Goal: Task Accomplishment & Management: Manage account settings

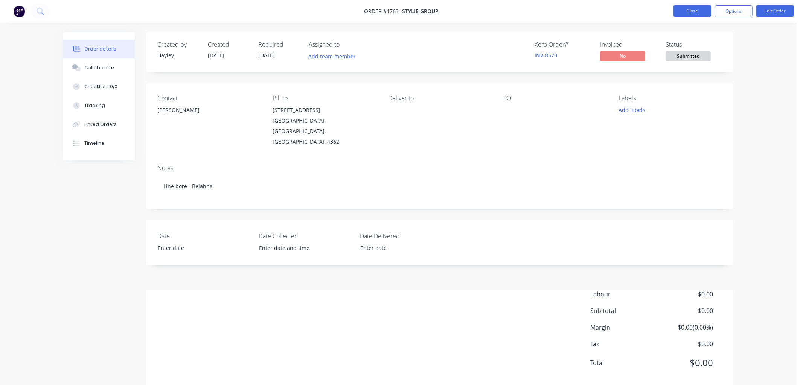
click at [695, 10] on button "Close" at bounding box center [693, 10] width 38 height 11
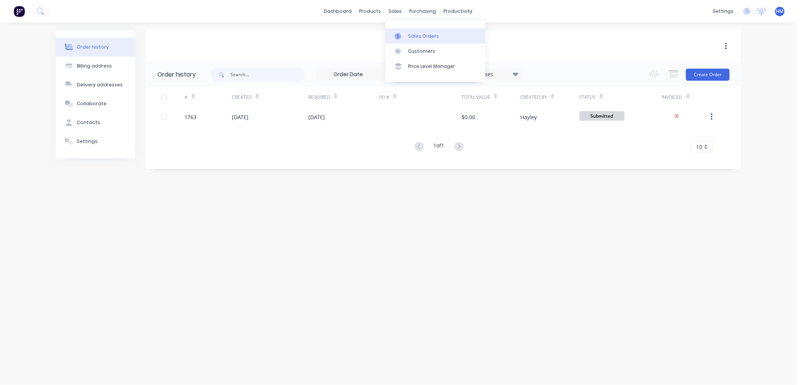
click at [411, 34] on div "Sales Orders" at bounding box center [423, 36] width 31 height 7
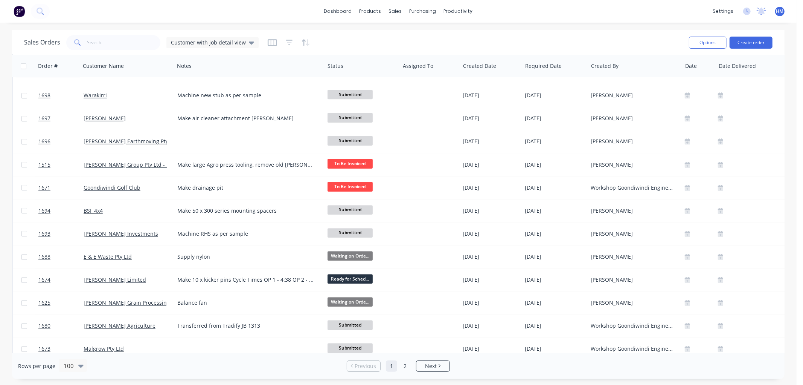
scroll to position [2030, 0]
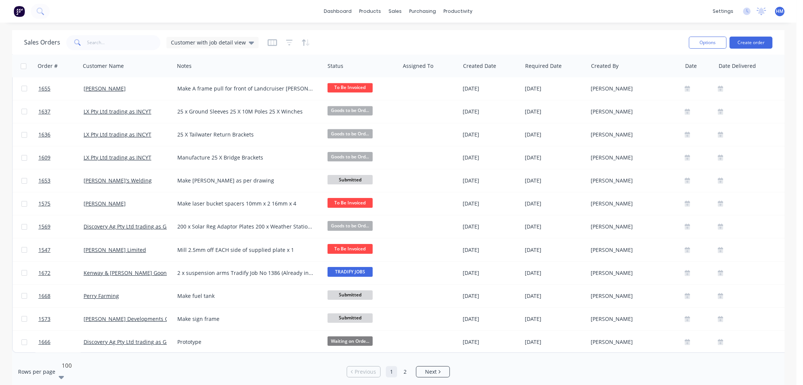
click at [69, 368] on div at bounding box center [115, 364] width 108 height 9
click at [433, 366] on span "Next" at bounding box center [431, 366] width 12 height 8
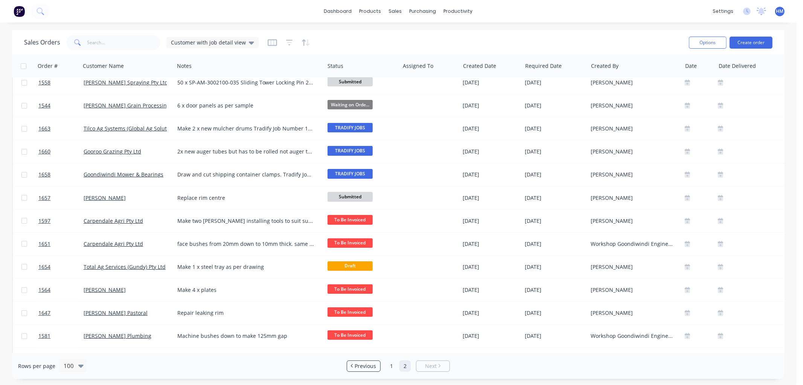
scroll to position [0, 0]
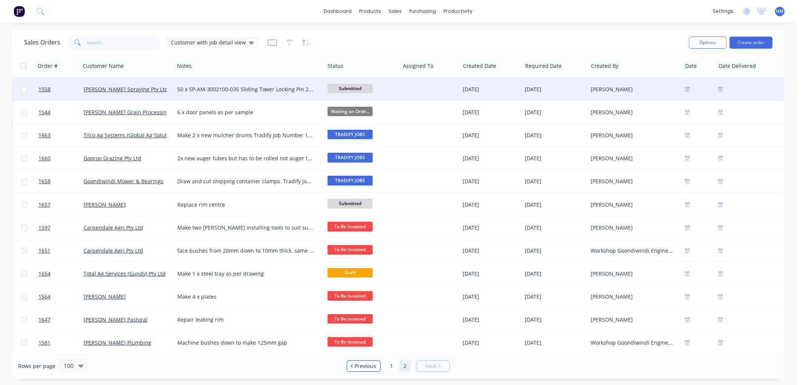
click at [350, 88] on span "Submitted" at bounding box center [350, 88] width 45 height 9
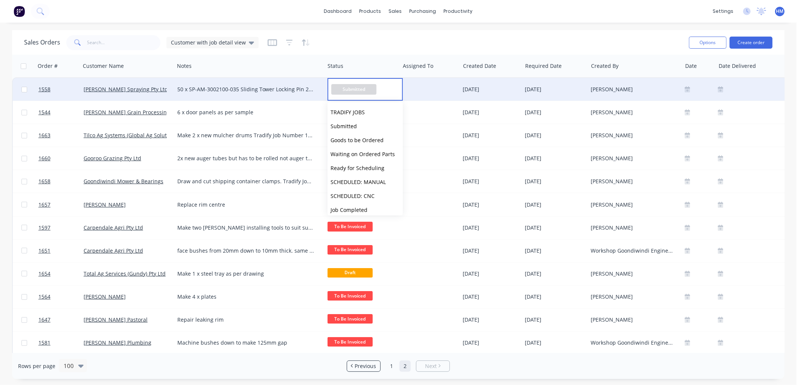
click at [350, 88] on span "Submitted" at bounding box center [353, 89] width 45 height 10
click at [373, 36] on div "Sales Orders Customer with job detail view" at bounding box center [353, 42] width 659 height 18
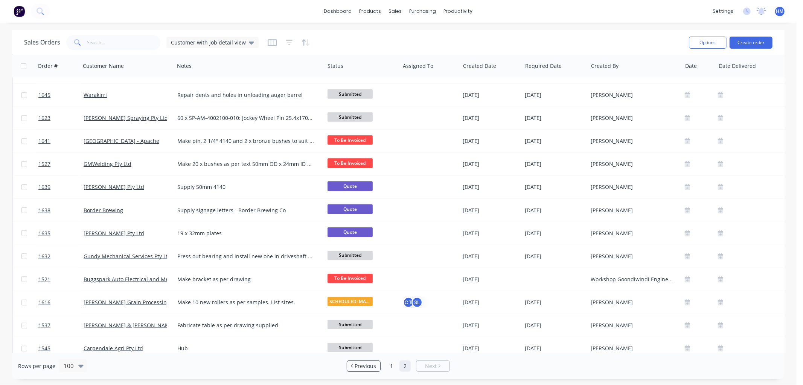
scroll to position [418, 0]
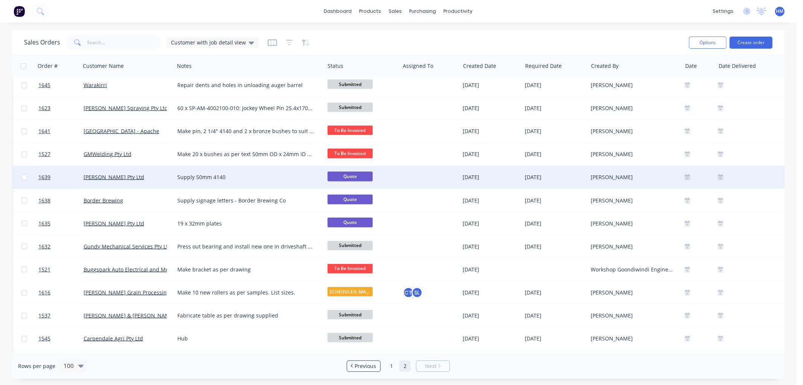
click at [152, 177] on div "[PERSON_NAME] Pty Ltd" at bounding box center [126, 177] width 84 height 8
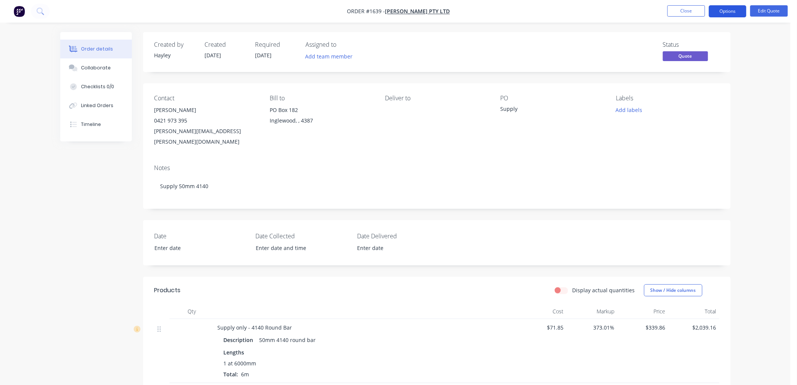
click at [718, 9] on button "Options" at bounding box center [728, 11] width 38 height 12
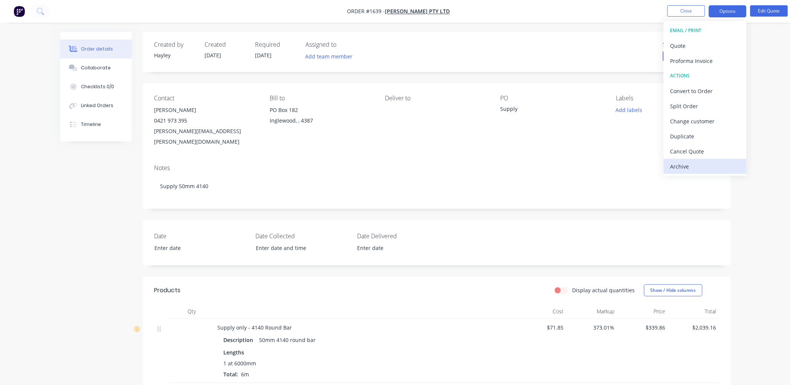
click at [680, 164] on div "Archive" at bounding box center [704, 166] width 69 height 11
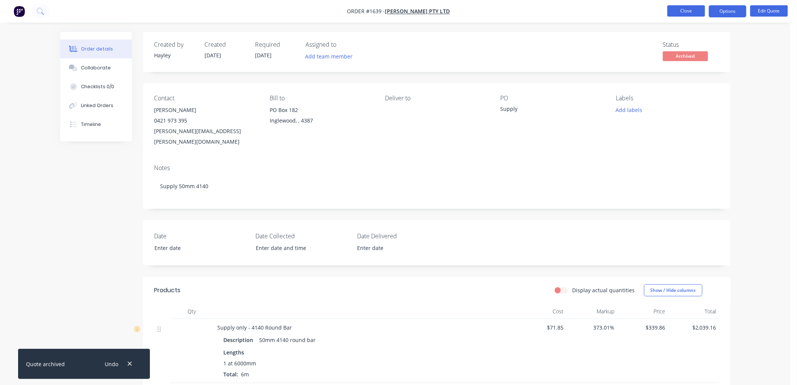
click at [690, 10] on button "Close" at bounding box center [686, 10] width 38 height 11
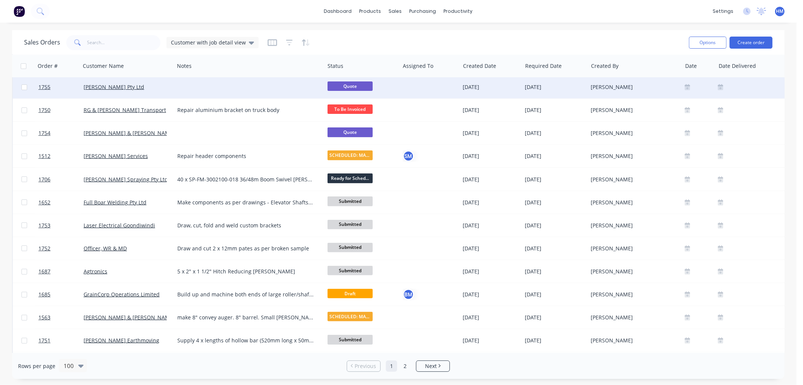
scroll to position [251, 0]
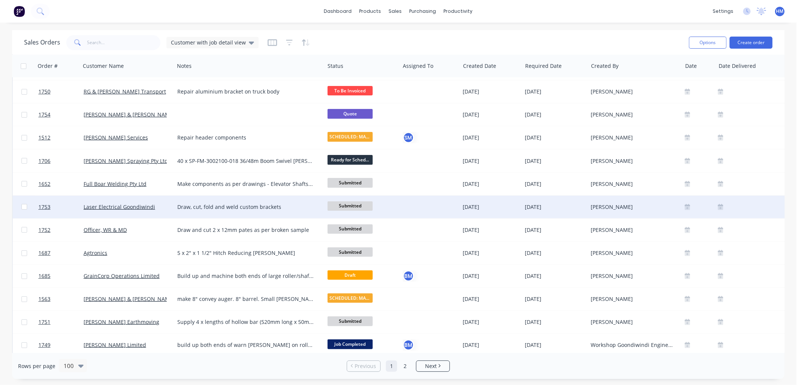
click at [337, 202] on span "Submitted" at bounding box center [350, 205] width 45 height 9
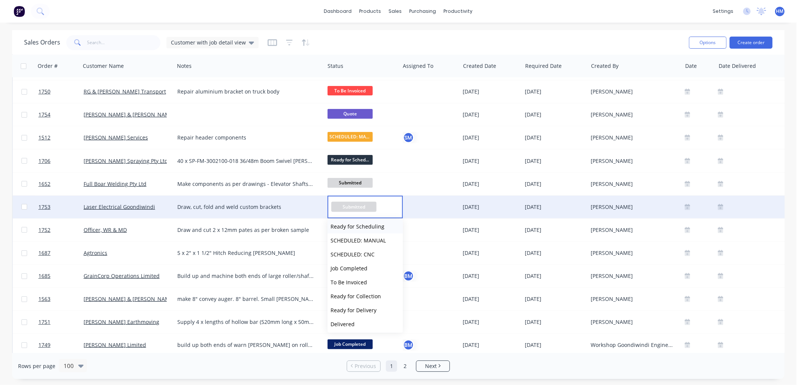
scroll to position [74, 0]
click at [362, 266] on span "To Be Invoiced" at bounding box center [349, 266] width 37 height 7
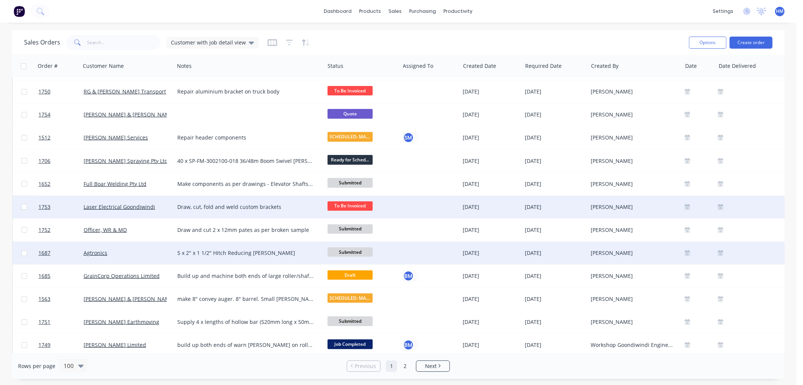
scroll to position [293, 0]
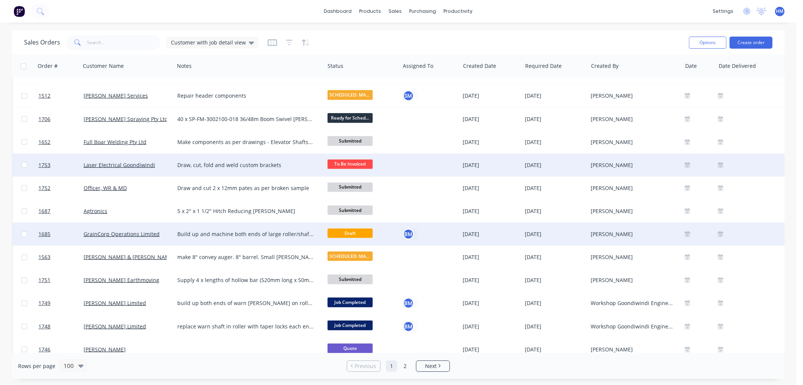
click at [162, 229] on div "GrainCorp Operations Limited" at bounding box center [128, 234] width 94 height 23
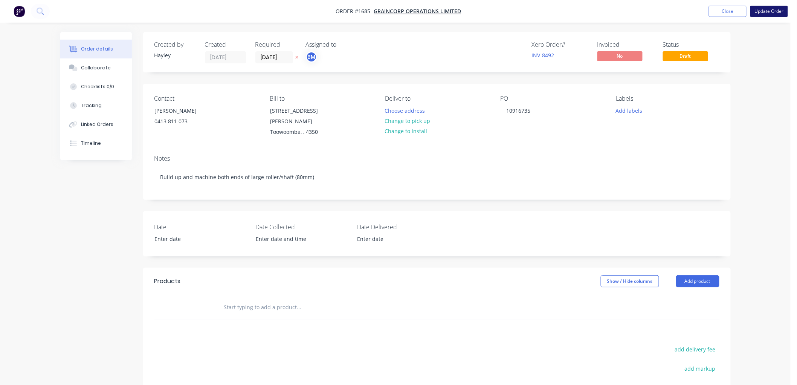
click at [762, 11] on button "Update Order" at bounding box center [769, 11] width 38 height 11
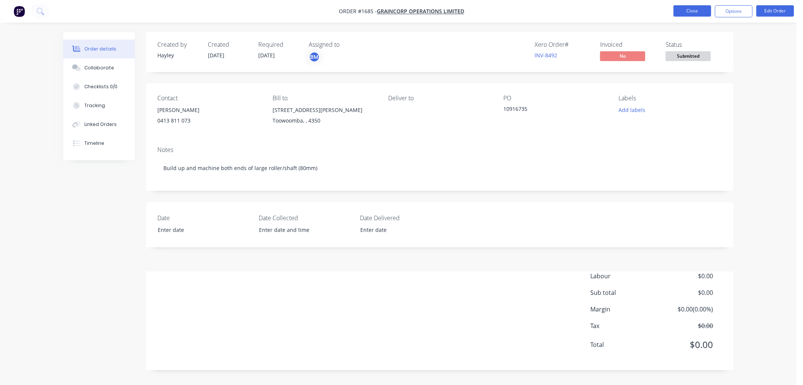
click at [690, 13] on button "Close" at bounding box center [693, 10] width 38 height 11
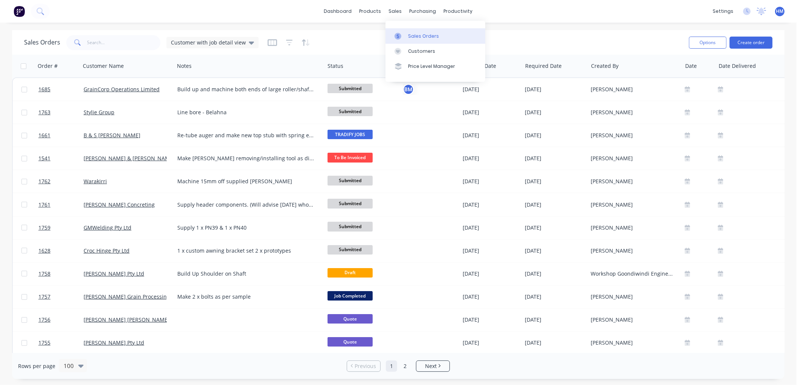
click at [416, 36] on div "Sales Orders" at bounding box center [423, 36] width 31 height 7
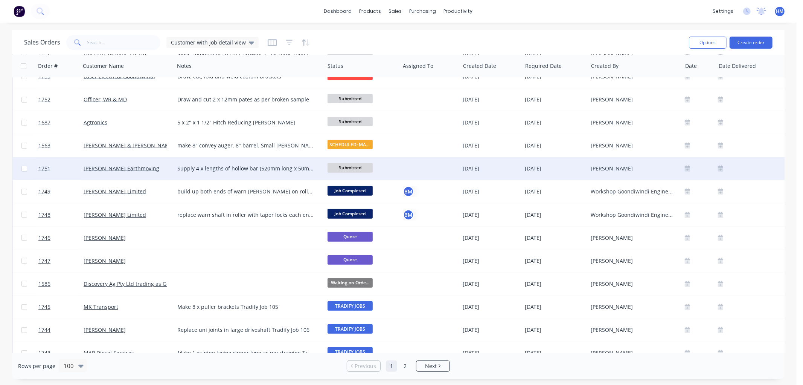
scroll to position [418, 0]
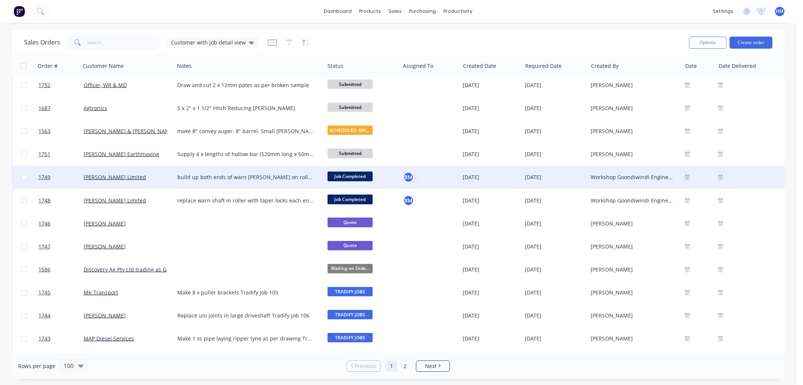
click at [235, 174] on div "build up both ends of warn [PERSON_NAME] on roller and take skim off outside so…" at bounding box center [245, 177] width 137 height 8
click at [240, 168] on div "build up both ends of warn [PERSON_NAME] on roller and take skim off outside so…" at bounding box center [249, 175] width 149 height 18
click at [238, 170] on div "build up both ends of warn [PERSON_NAME] on roller and take skim off outside so…" at bounding box center [249, 175] width 149 height 18
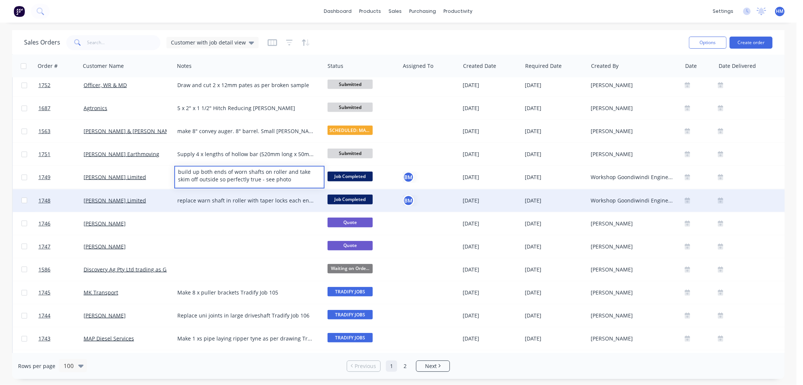
click at [224, 200] on div "replace warn shaft in roller with taper locks each end - see photo straight sha…" at bounding box center [245, 201] width 137 height 8
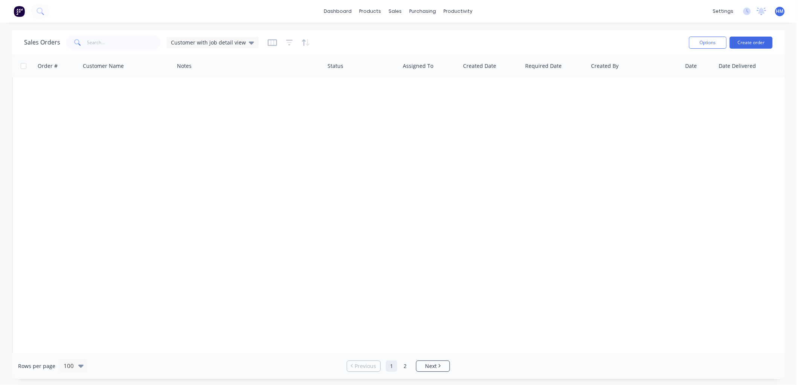
scroll to position [0, 0]
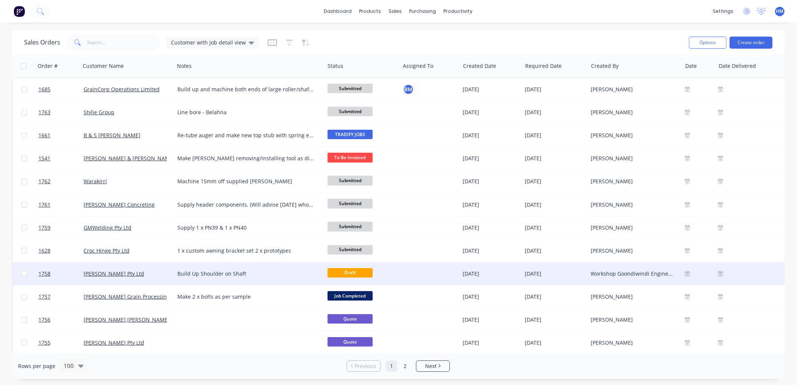
click at [151, 276] on div "[PERSON_NAME] Pty Ltd" at bounding box center [126, 274] width 84 height 8
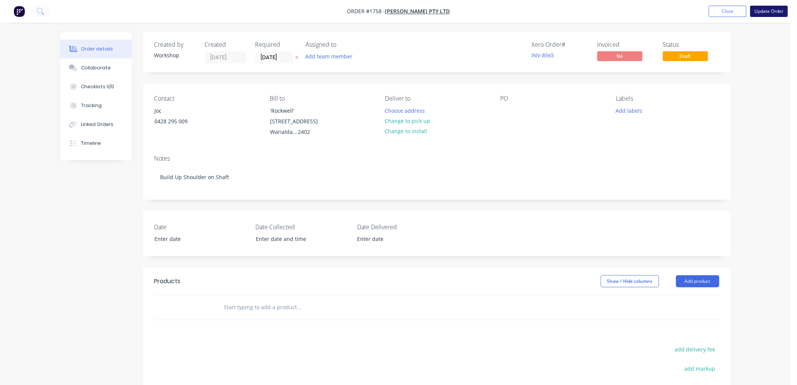
click at [777, 14] on button "Update Order" at bounding box center [769, 11] width 38 height 11
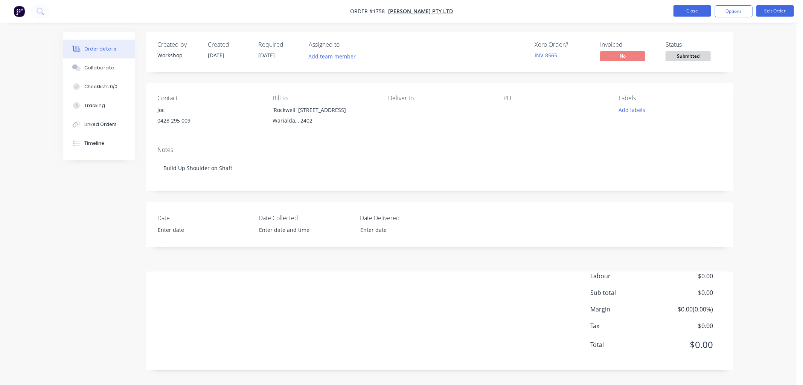
click at [685, 15] on button "Close" at bounding box center [693, 10] width 38 height 11
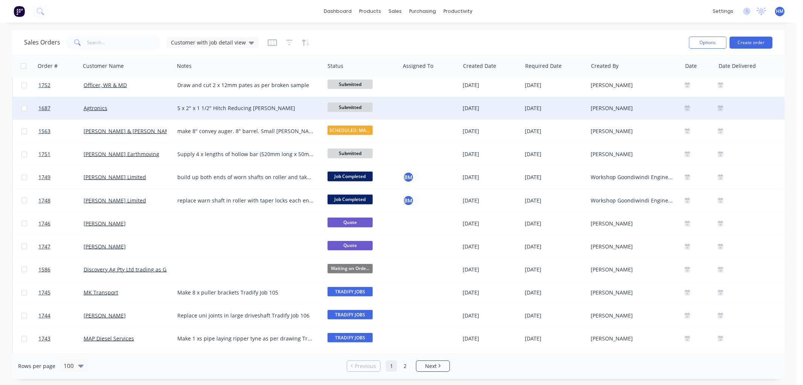
scroll to position [460, 0]
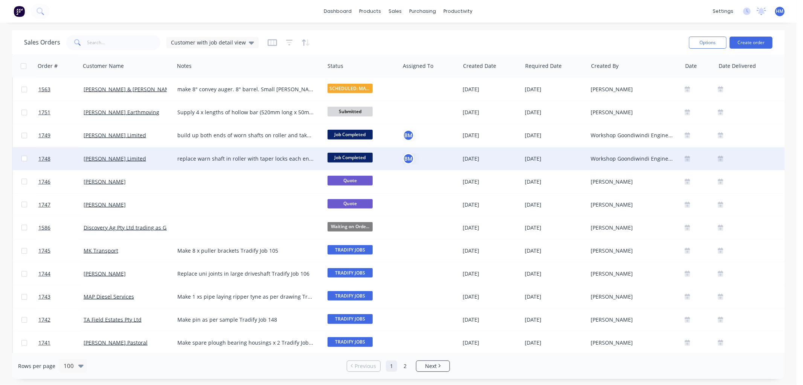
click at [201, 159] on div "replace warn shaft in roller with taper locks each end - see photo straight sha…" at bounding box center [245, 159] width 137 height 8
drag, startPoint x: 204, startPoint y: 152, endPoint x: 221, endPoint y: 151, distance: 17.7
click at [205, 151] on div "replace warn shaft in roller with taper locks each end - see photo straight sha…" at bounding box center [249, 161] width 149 height 26
click at [251, 151] on div "replace worn shaft in roller with taper locks each end - see photo straight sha…" at bounding box center [249, 161] width 149 height 26
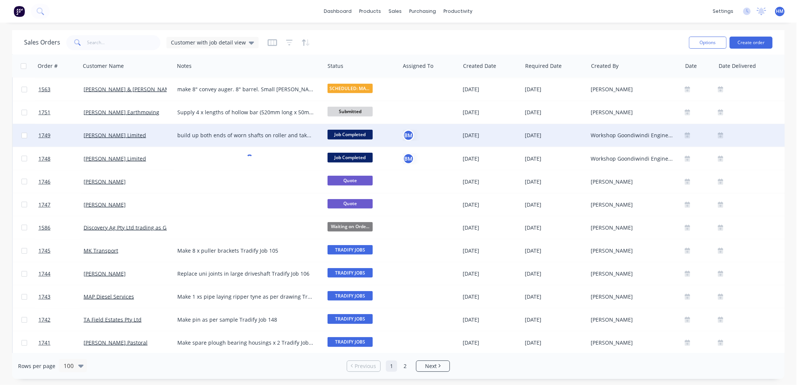
click at [243, 130] on div "build up both ends of worn shafts on roller and take skim off outside so perfec…" at bounding box center [249, 135] width 150 height 23
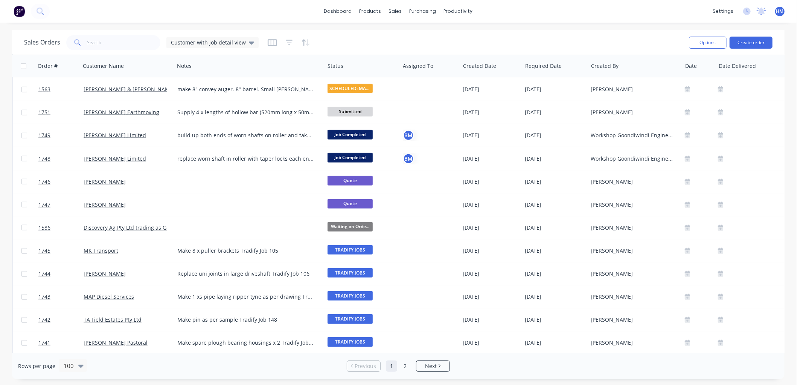
scroll to position [0, 0]
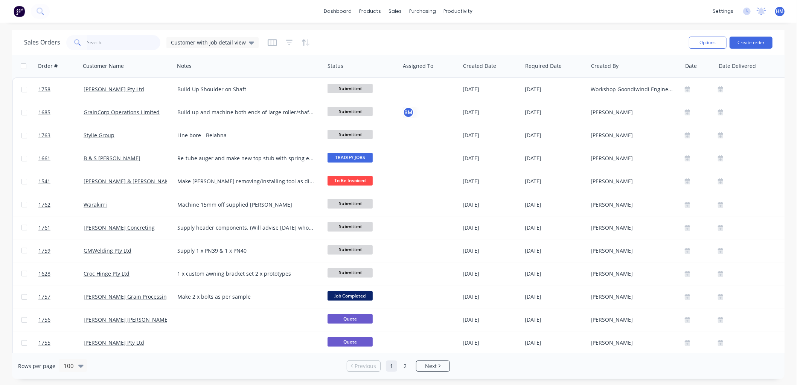
click at [125, 42] on input "text" at bounding box center [123, 42] width 73 height 15
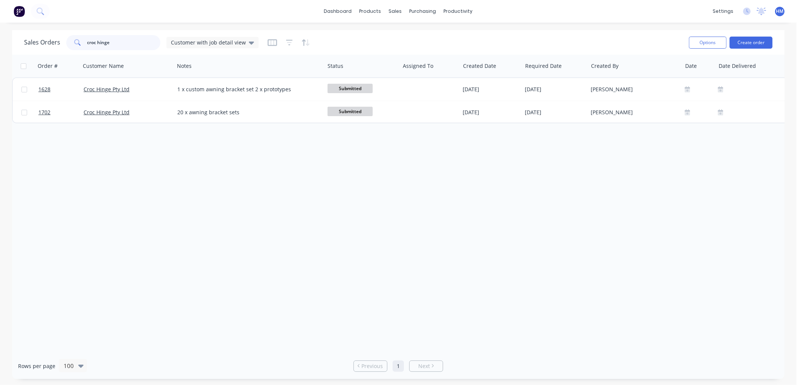
drag, startPoint x: 117, startPoint y: 41, endPoint x: 0, endPoint y: 41, distance: 117.1
click at [0, 41] on div "Sales Orders croc hinge Customer with job detail view Options Create order Orde…" at bounding box center [398, 204] width 797 height 348
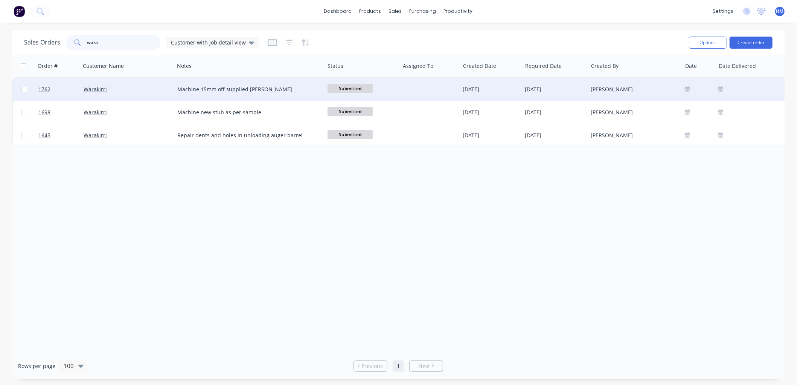
type input "wara"
click at [245, 87] on div "Machine 15mm off supplied [PERSON_NAME]" at bounding box center [245, 89] width 137 height 8
click at [246, 83] on div "Machine 15mm off supplied [PERSON_NAME]" at bounding box center [249, 84] width 149 height 11
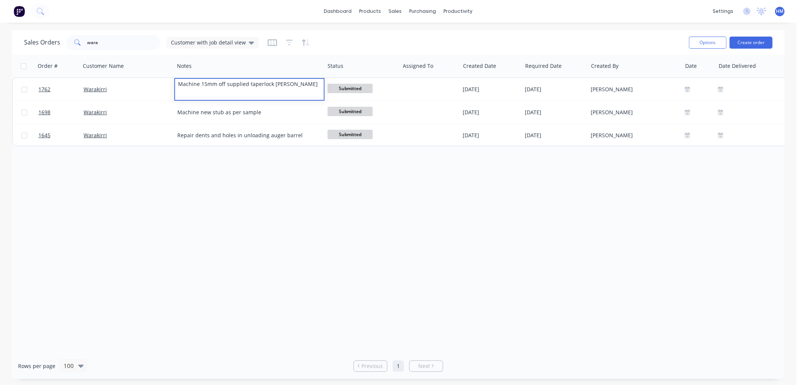
click at [272, 201] on div "Order # Customer Name Notes Status Assigned To Created Date Required Date Creat…" at bounding box center [398, 204] width 773 height 298
click at [84, 48] on div "wara" at bounding box center [113, 42] width 94 height 15
